Goal: Task Accomplishment & Management: Manage account settings

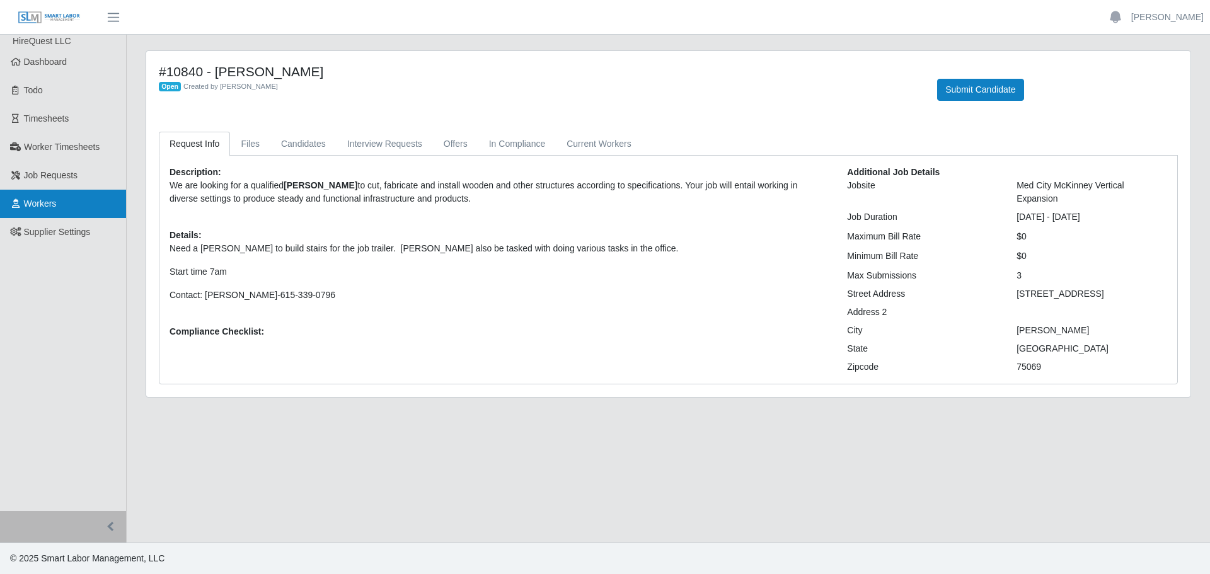
click at [43, 202] on span "Workers" at bounding box center [40, 203] width 33 height 10
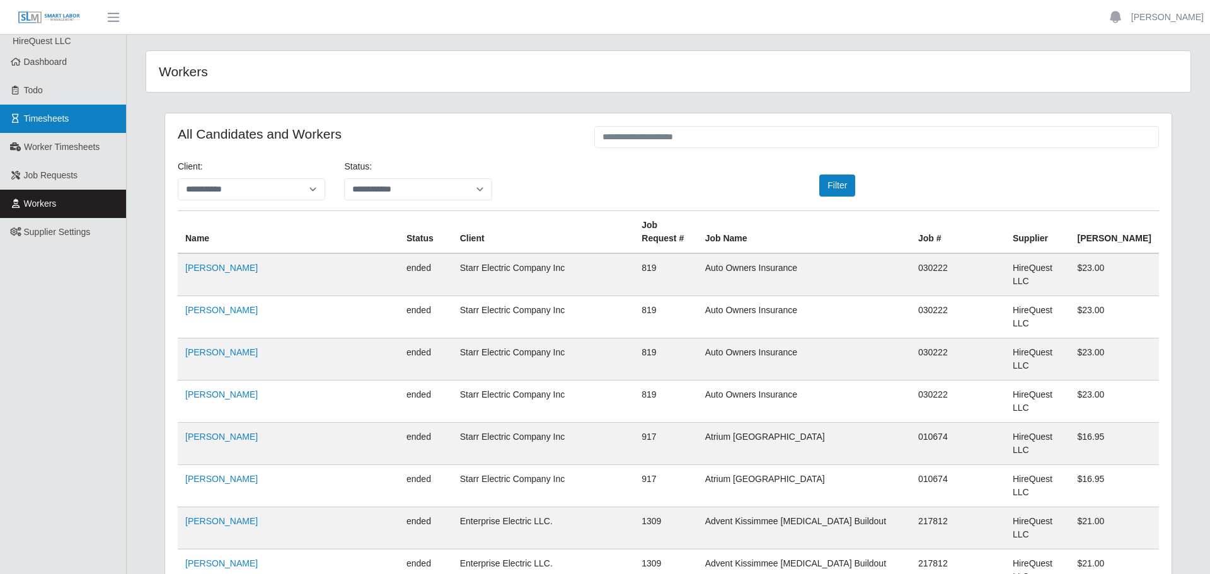
click at [55, 126] on link "Timesheets" at bounding box center [63, 119] width 126 height 28
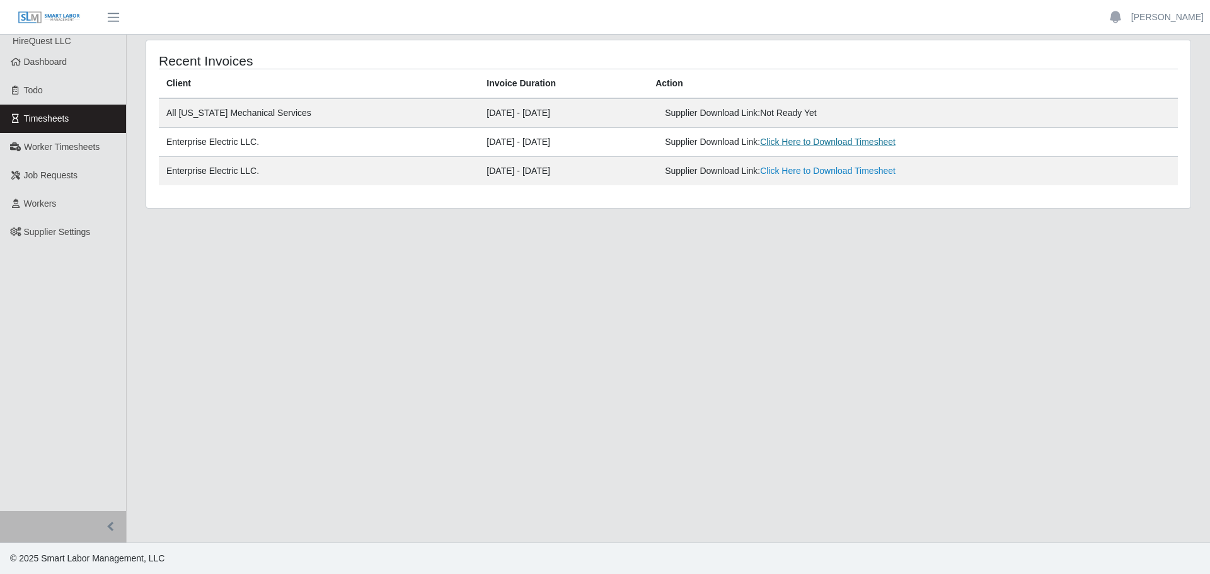
click at [797, 142] on link "Click Here to Download Timesheet" at bounding box center [827, 142] width 135 height 10
